Goal: Task Accomplishment & Management: Use online tool/utility

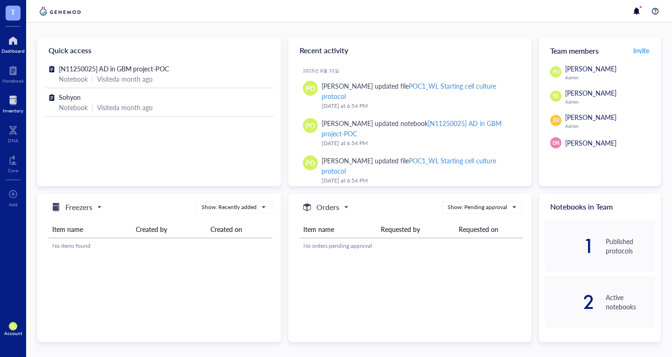
click at [13, 104] on div at bounding box center [13, 100] width 21 height 15
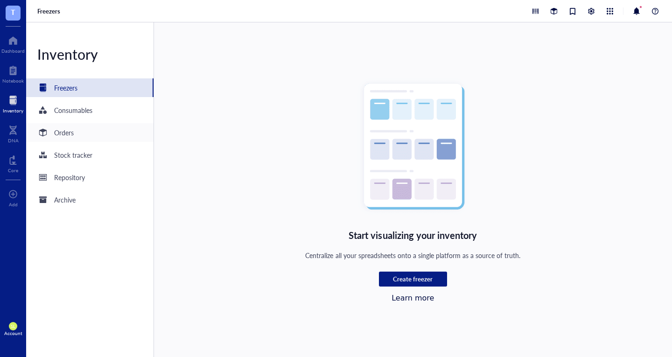
click at [78, 132] on div "Orders" at bounding box center [89, 132] width 127 height 19
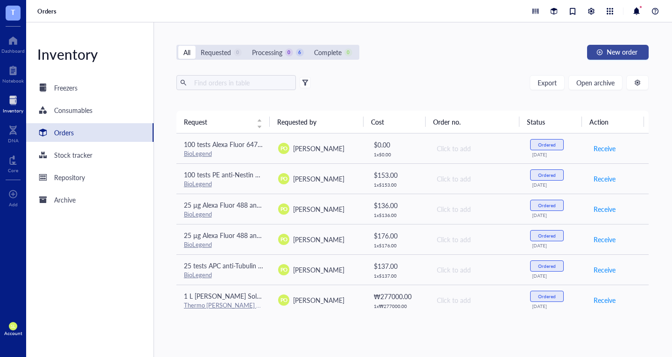
click at [628, 53] on span "New order" at bounding box center [621, 51] width 31 height 7
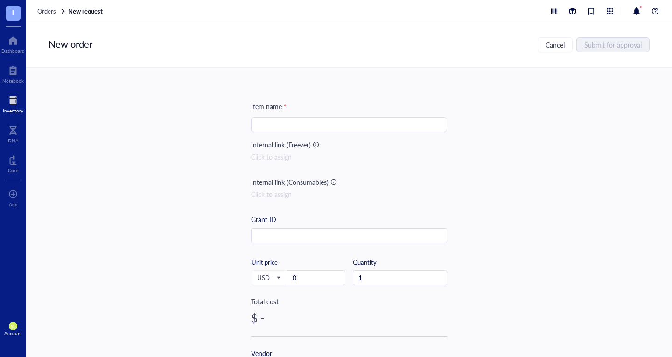
click at [390, 125] on input "search" at bounding box center [348, 125] width 185 height 14
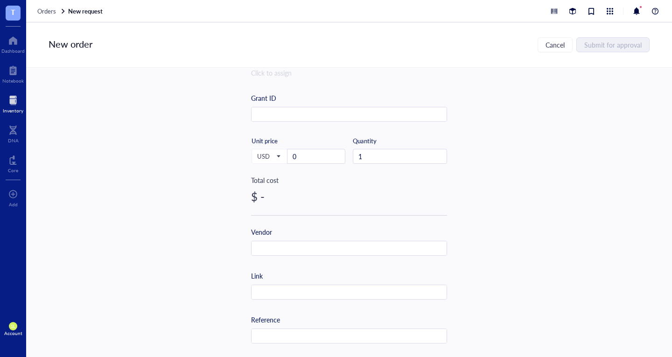
scroll to position [122, 0]
click at [256, 201] on div "$ -" at bounding box center [349, 195] width 196 height 15
click at [251, 199] on div "$ -" at bounding box center [349, 195] width 196 height 15
click at [270, 158] on span "USD" at bounding box center [268, 155] width 23 height 8
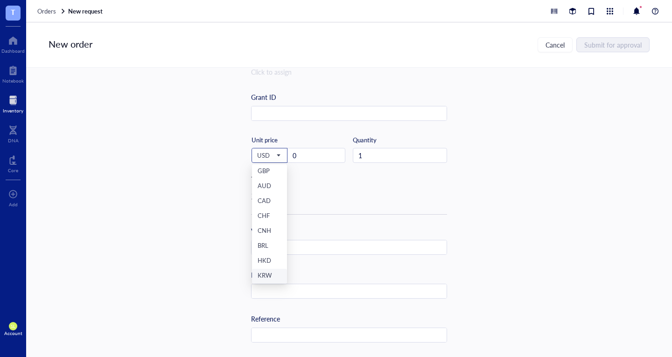
click at [268, 275] on div "KRW" at bounding box center [269, 276] width 24 height 10
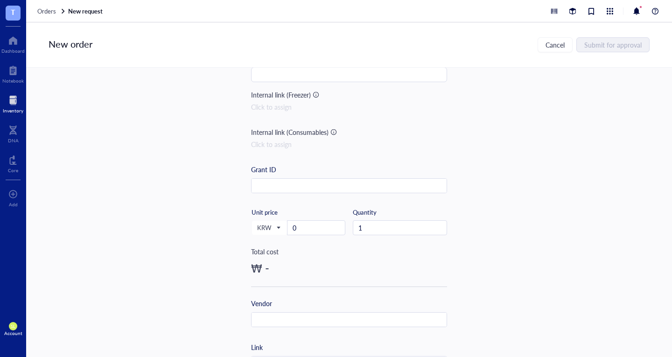
scroll to position [0, 0]
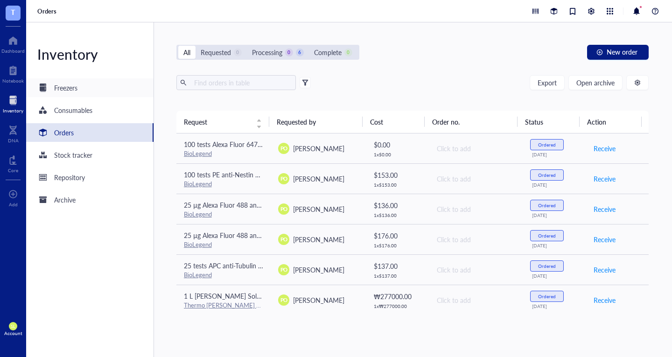
click at [80, 89] on div "Freezers" at bounding box center [89, 87] width 127 height 19
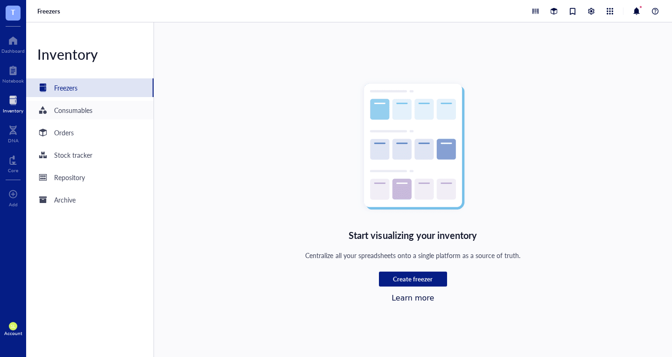
click at [121, 111] on div "Consumables" at bounding box center [89, 110] width 127 height 19
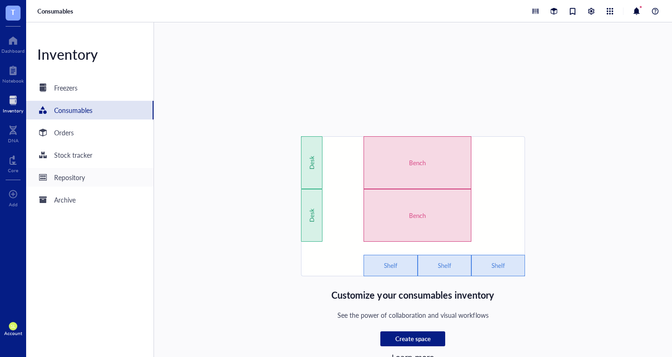
click at [100, 171] on div "Repository" at bounding box center [89, 177] width 127 height 19
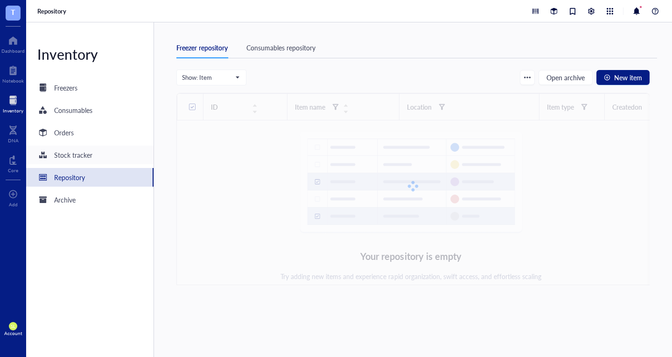
click at [79, 158] on div "Stock tracker" at bounding box center [73, 155] width 38 height 10
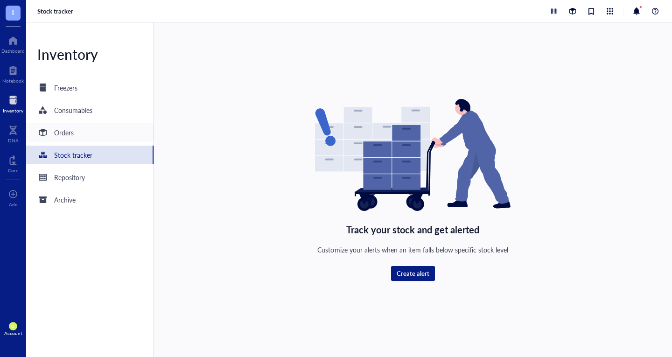
click at [102, 130] on div "Orders" at bounding box center [89, 132] width 127 height 19
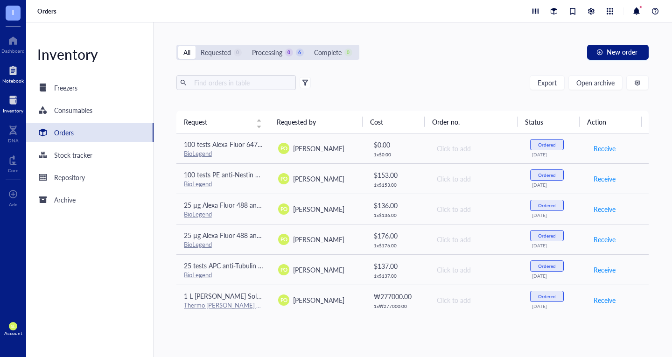
click at [13, 75] on div at bounding box center [12, 70] width 21 height 15
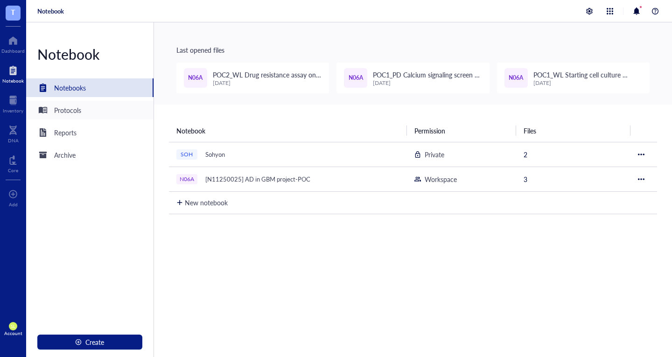
click at [82, 112] on div "Protocols" at bounding box center [89, 110] width 127 height 19
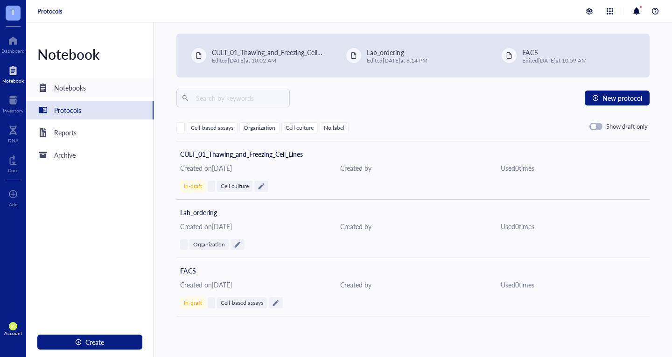
click at [76, 87] on div "Notebooks" at bounding box center [70, 88] width 32 height 10
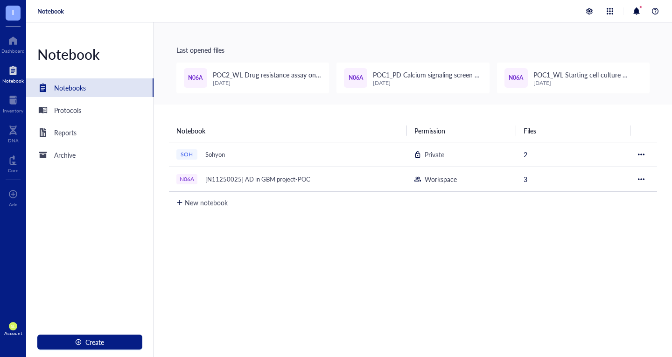
click at [67, 121] on div "Notebook Notebooks Protocols Reports Archive Create" at bounding box center [90, 189] width 128 height 334
click at [83, 106] on div "Protocols" at bounding box center [89, 110] width 127 height 19
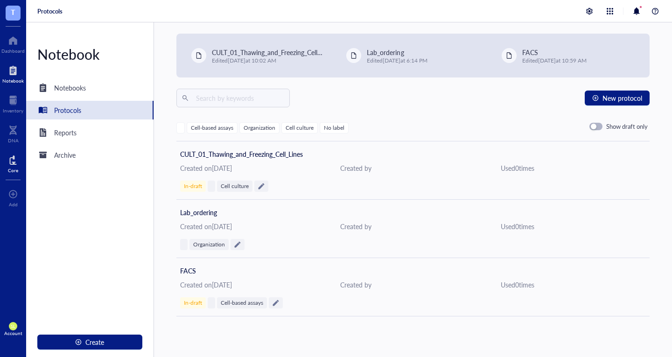
click at [14, 165] on div at bounding box center [13, 159] width 10 height 15
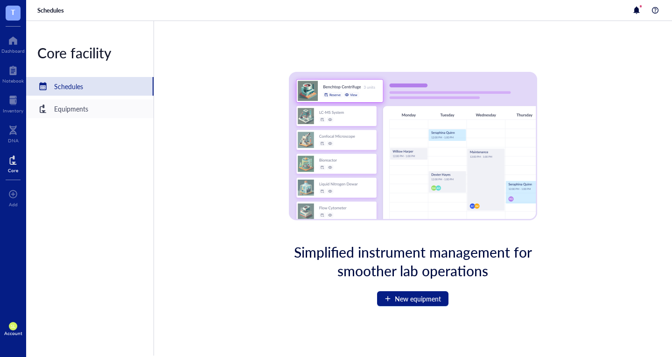
click at [88, 108] on div "Equipments" at bounding box center [89, 108] width 127 height 19
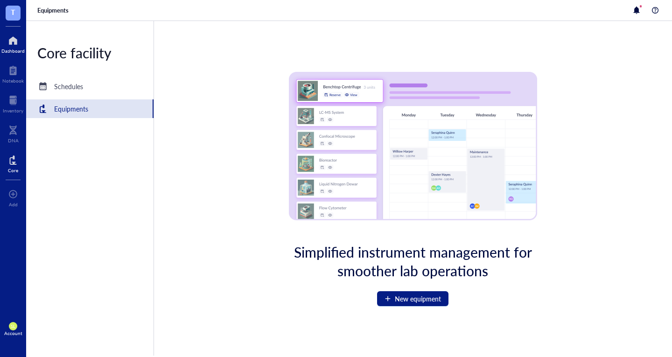
click at [9, 49] on div "Dashboard" at bounding box center [12, 51] width 23 height 6
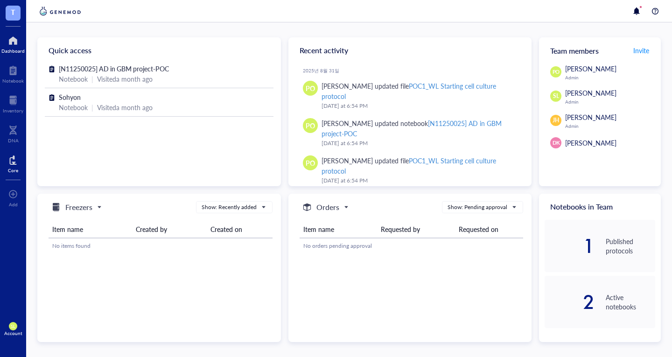
click at [7, 160] on div "Core" at bounding box center [13, 163] width 26 height 26
click at [14, 165] on div at bounding box center [13, 159] width 10 height 15
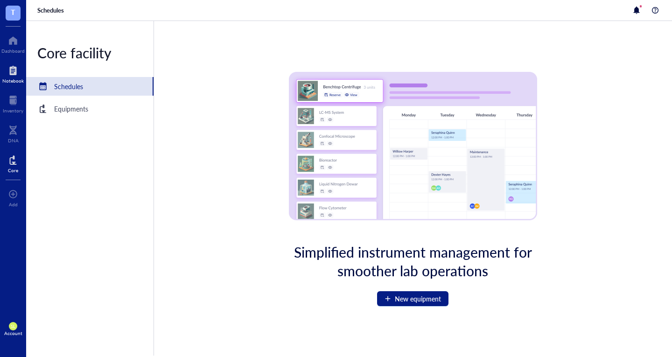
click at [13, 77] on div at bounding box center [12, 70] width 21 height 15
